Goal: Find specific page/section: Find specific page/section

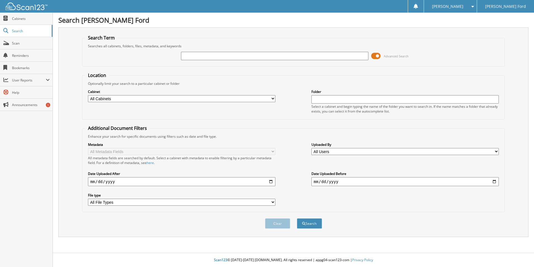
click at [204, 56] on input "text" at bounding box center [275, 56] width 188 height 8
type input "693953"
click at [297, 218] on button "Search" at bounding box center [309, 223] width 25 height 10
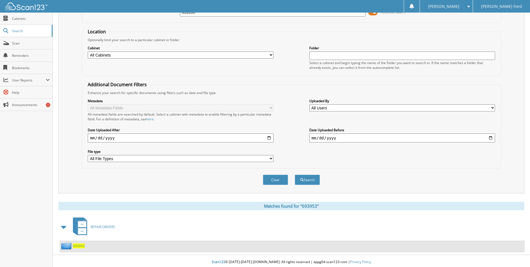
scroll to position [46, 0]
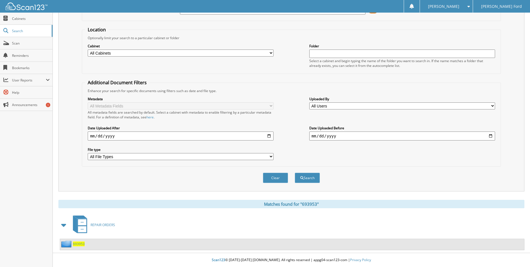
click at [77, 244] on span "693953" at bounding box center [79, 243] width 12 height 5
